Goal: Transaction & Acquisition: Obtain resource

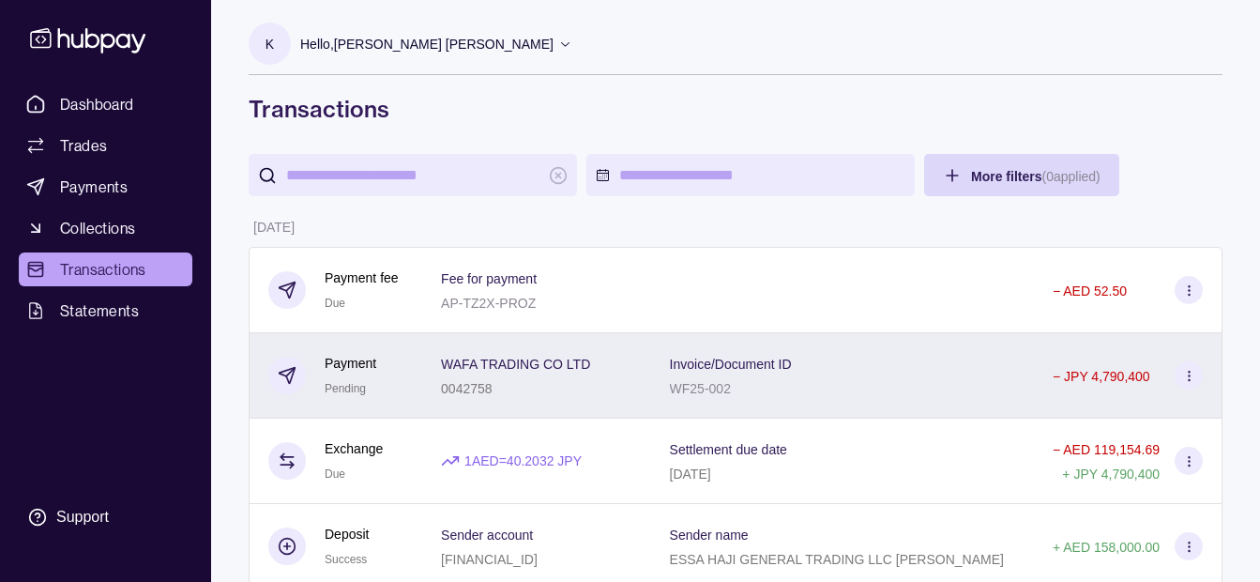
click at [586, 396] on div "0042758" at bounding box center [515, 387] width 149 height 23
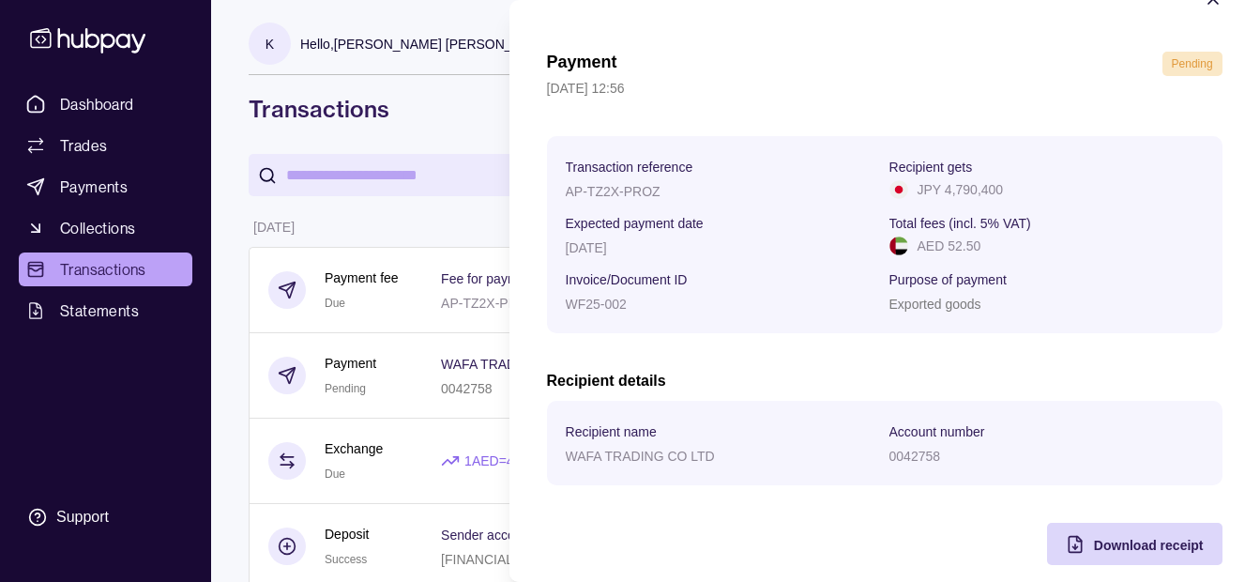
scroll to position [68, 0]
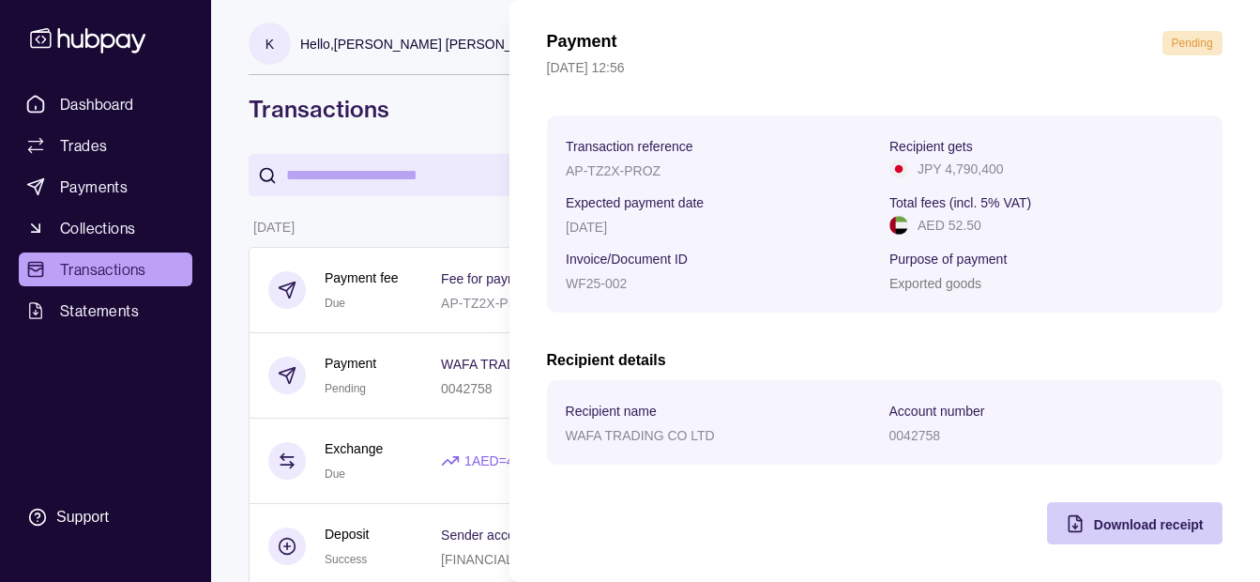
click at [1123, 519] on span "Download receipt" at bounding box center [1149, 524] width 110 height 15
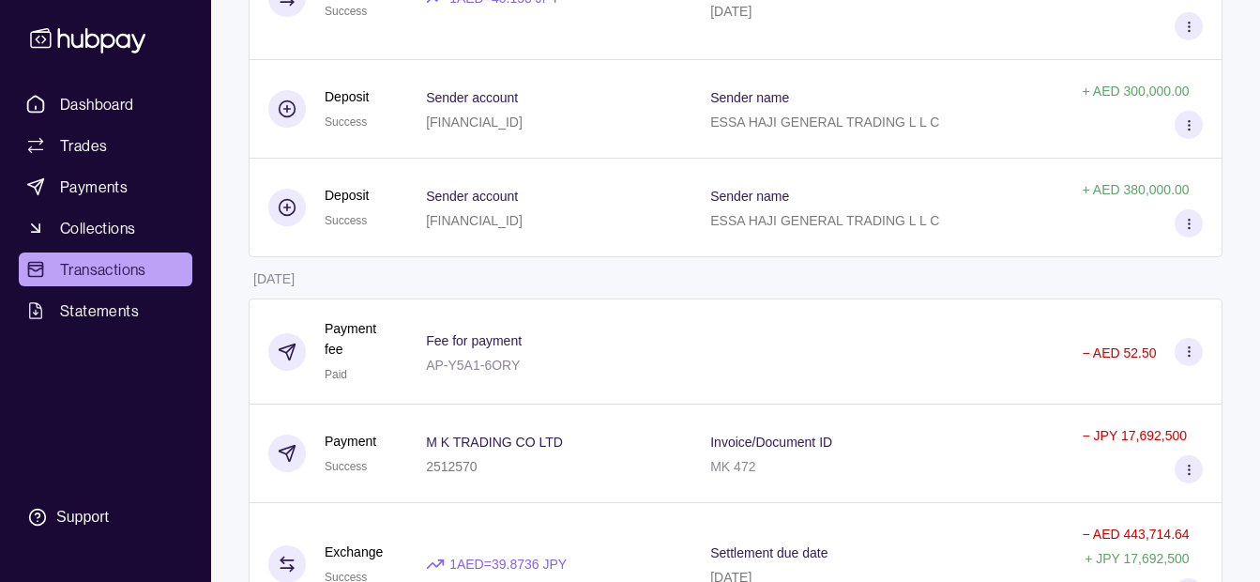
scroll to position [5469, 0]
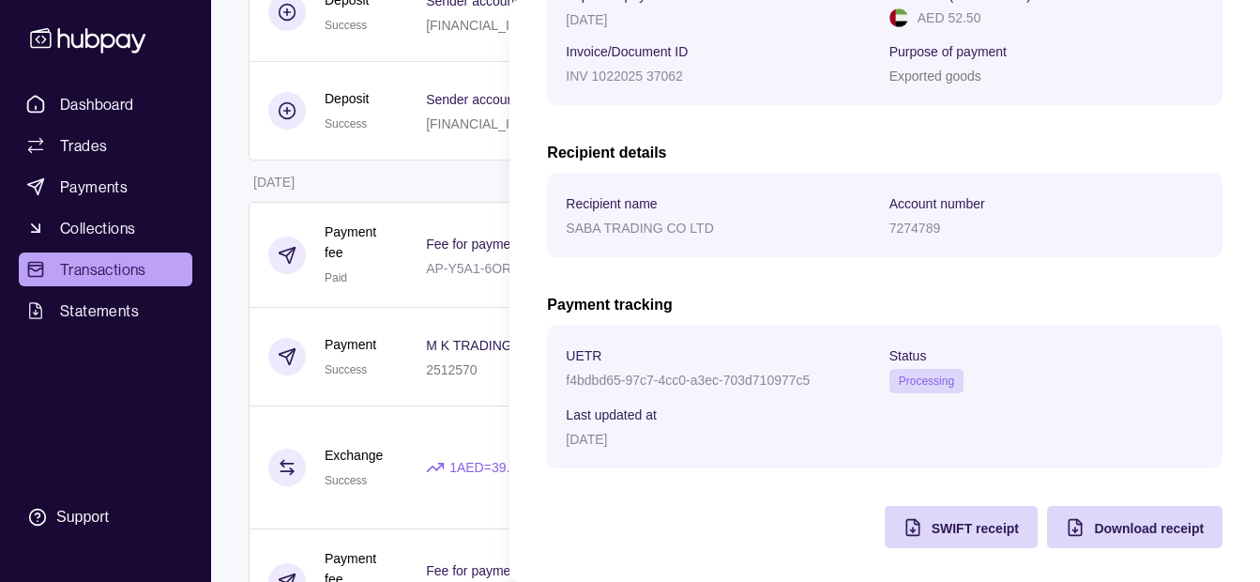
scroll to position [399, 0]
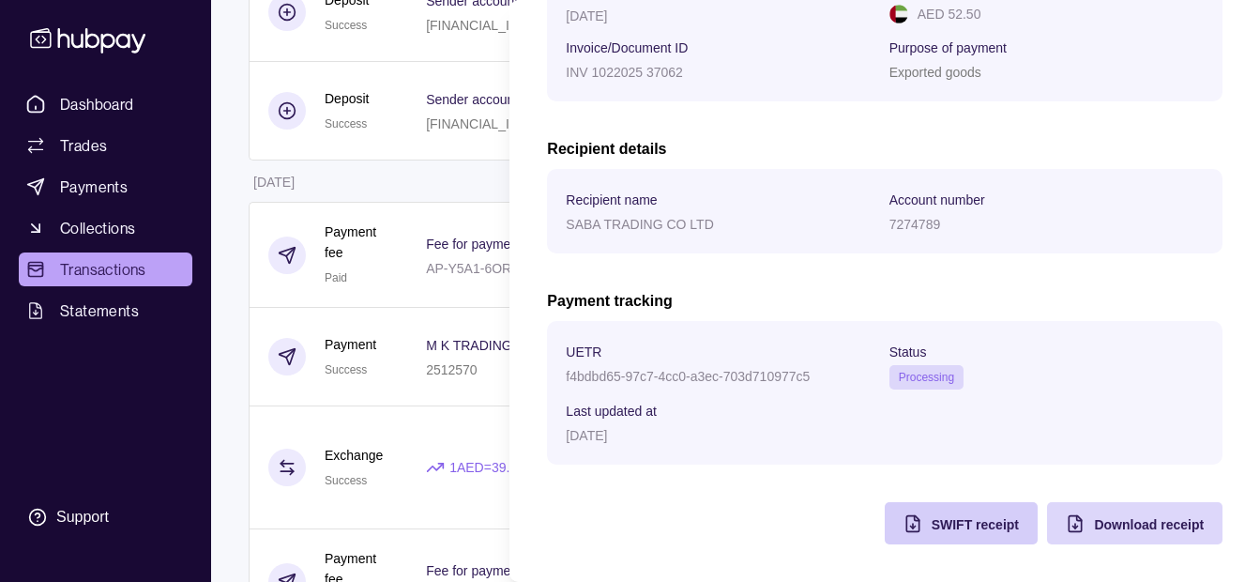
click at [959, 517] on span "SWIFT receipt" at bounding box center [975, 524] width 87 height 15
